Goal: Information Seeking & Learning: Learn about a topic

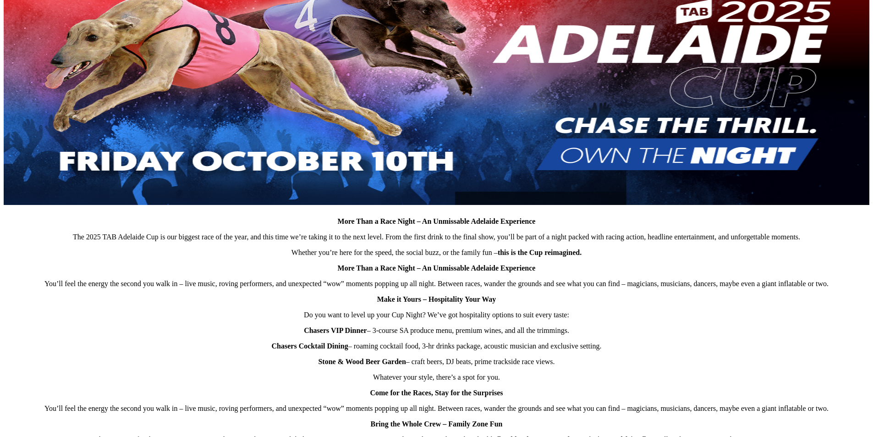
scroll to position [367, 0]
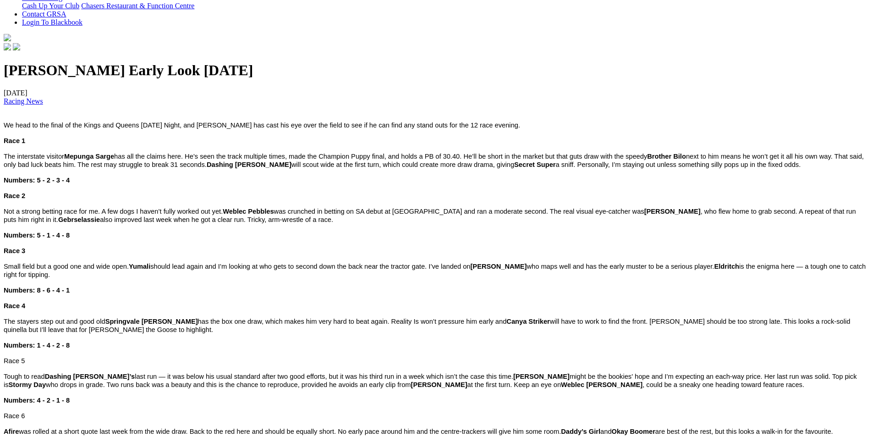
scroll to position [275, 0]
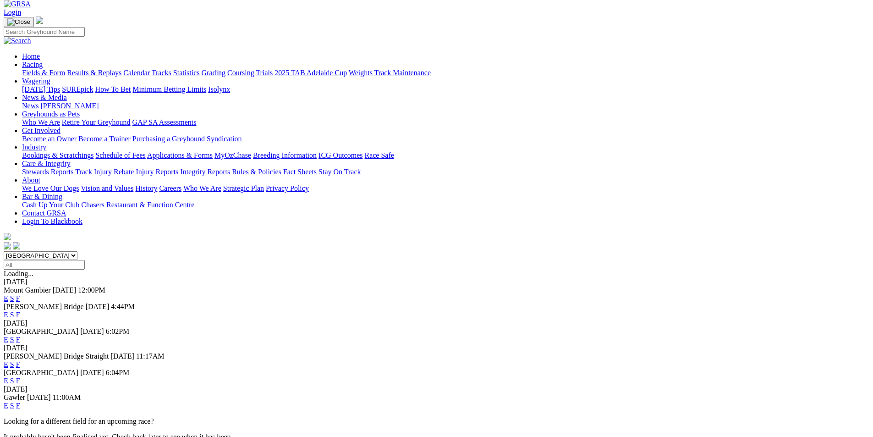
scroll to position [46, 0]
click at [20, 337] on link "F" at bounding box center [18, 341] width 4 height 8
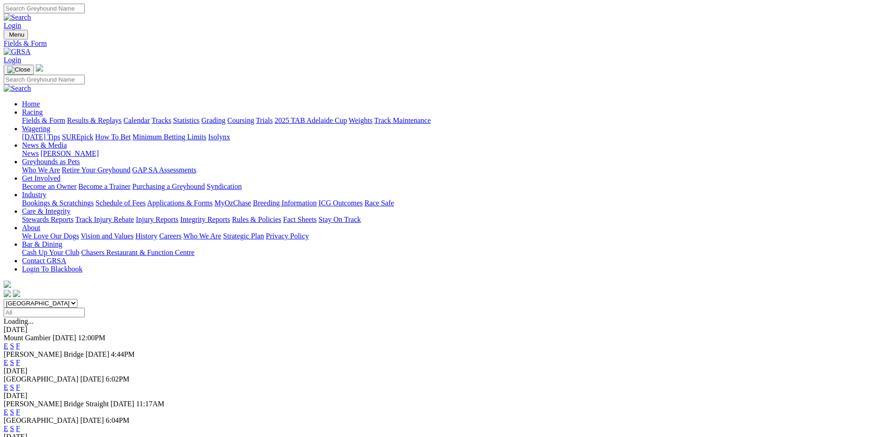
scroll to position [22, 0]
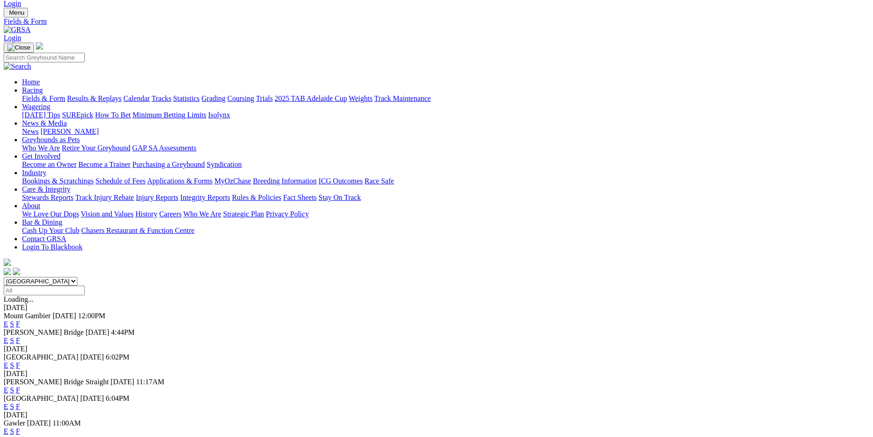
click at [150, 94] on link "Calendar" at bounding box center [136, 98] width 27 height 8
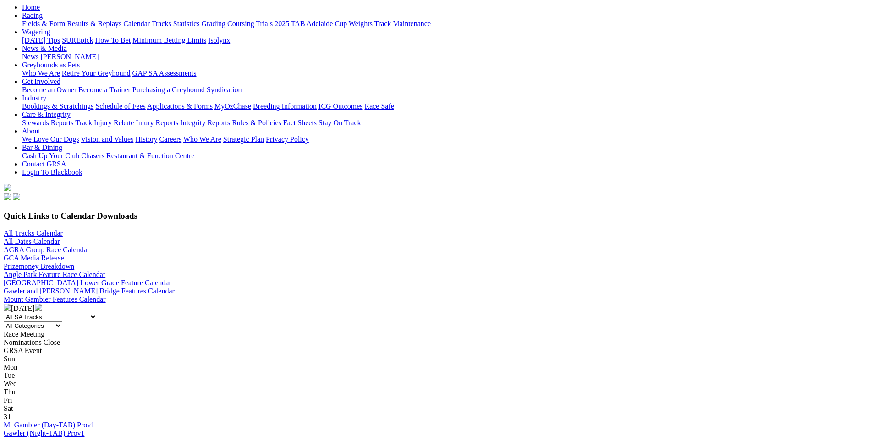
scroll to position [92, 0]
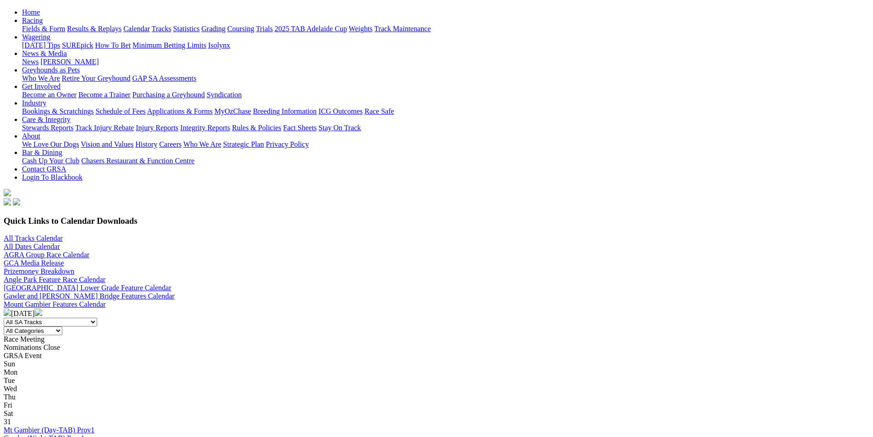
click at [74, 267] on link "Prizemoney Breakdown" at bounding box center [39, 271] width 71 height 8
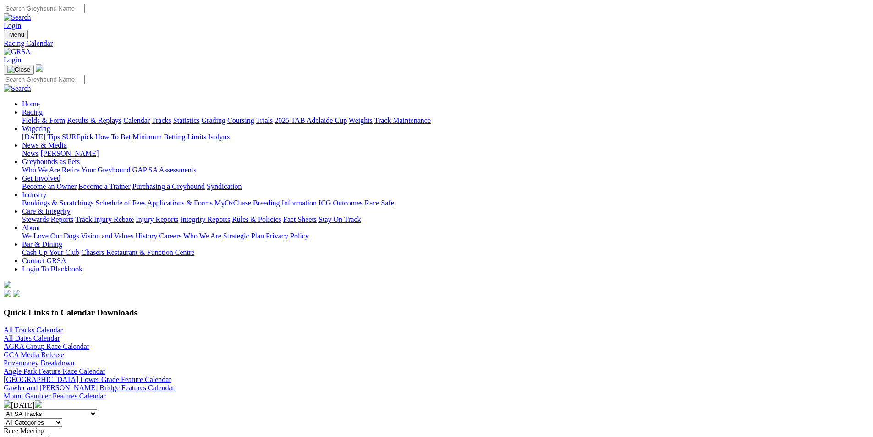
click at [60, 334] on link "All Dates Calendar" at bounding box center [32, 338] width 56 height 8
click at [105, 367] on link "Angle Park Feature Race Calendar" at bounding box center [55, 371] width 102 height 8
